Goal: Information Seeking & Learning: Learn about a topic

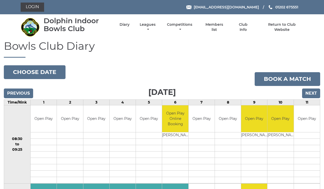
click at [190, 28] on link "Competitions" at bounding box center [180, 27] width 28 height 10
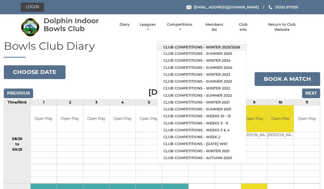
click at [191, 44] on link "Club competitions - Winter 2025/2026" at bounding box center [201, 47] width 89 height 7
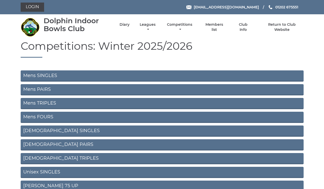
click at [73, 91] on link "Mens PAIRS" at bounding box center [162, 89] width 283 height 11
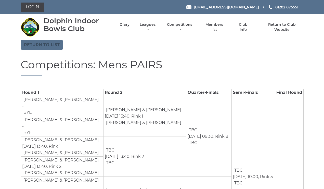
click at [43, 42] on link "Return to list" at bounding box center [42, 45] width 42 height 10
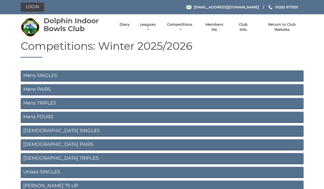
click at [46, 101] on link "Mens TRIPLES" at bounding box center [162, 103] width 283 height 11
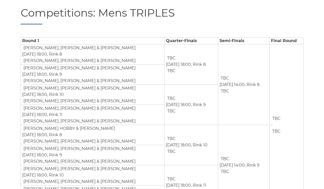
scroll to position [51, 0]
